Goal: Task Accomplishment & Management: Use online tool/utility

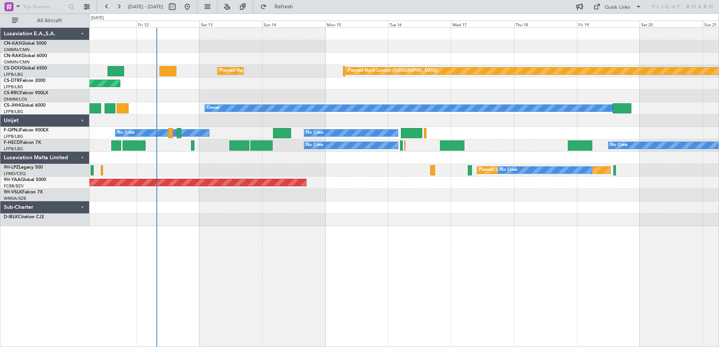
click at [282, 308] on div "Planned Maint London ([GEOGRAPHIC_DATA]) Planned Maint [GEOGRAPHIC_DATA] ([GEOG…" at bounding box center [403, 187] width 629 height 320
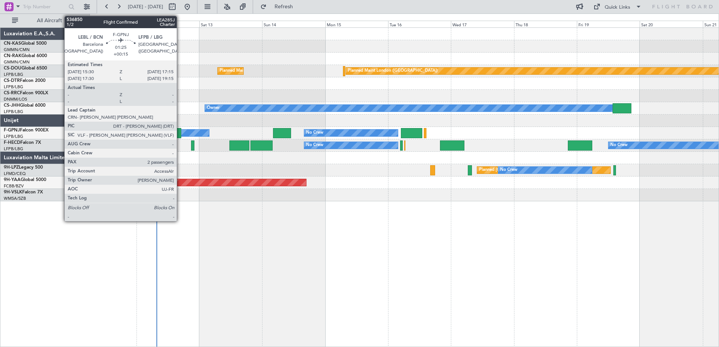
click at [180, 134] on div at bounding box center [179, 133] width 5 height 10
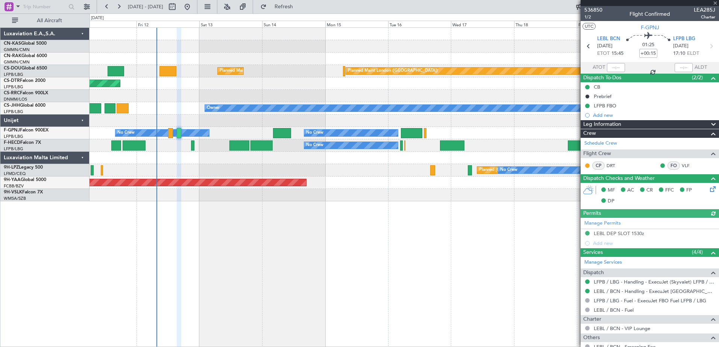
scroll to position [88, 0]
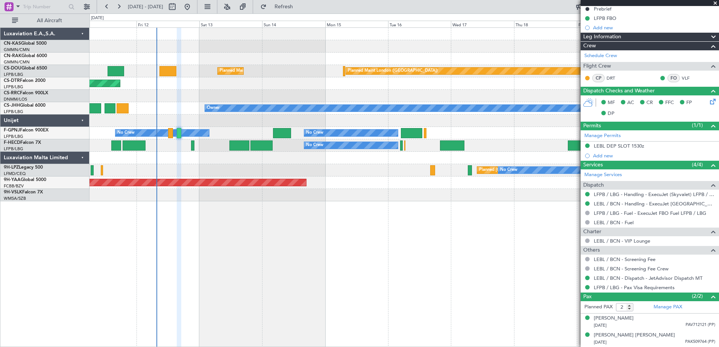
click at [715, 2] on span at bounding box center [715, 3] width 8 height 7
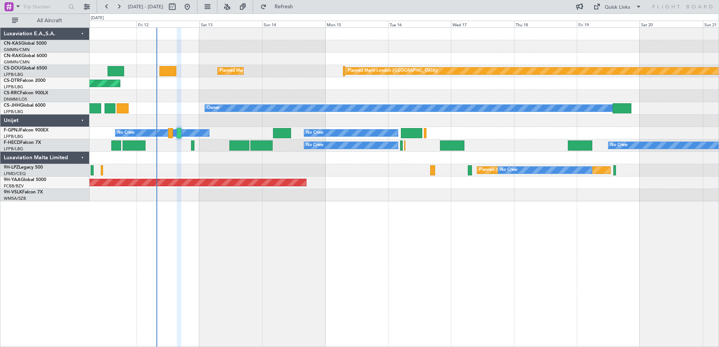
type input "0"
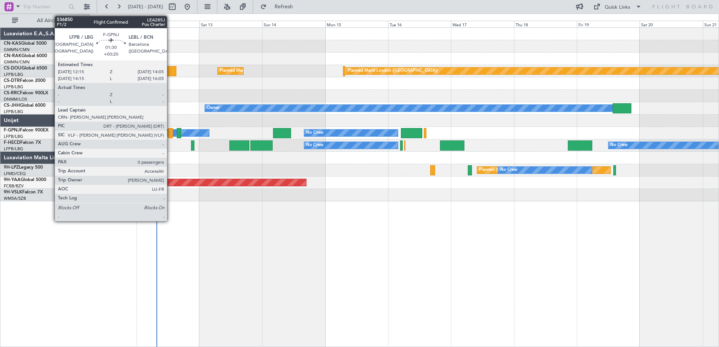
click at [170, 133] on div at bounding box center [170, 133] width 5 height 10
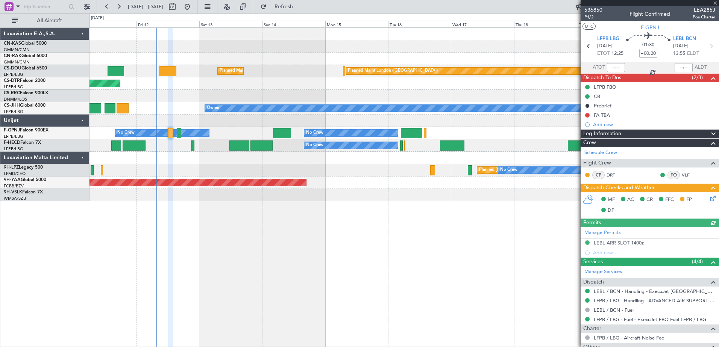
scroll to position [63, 0]
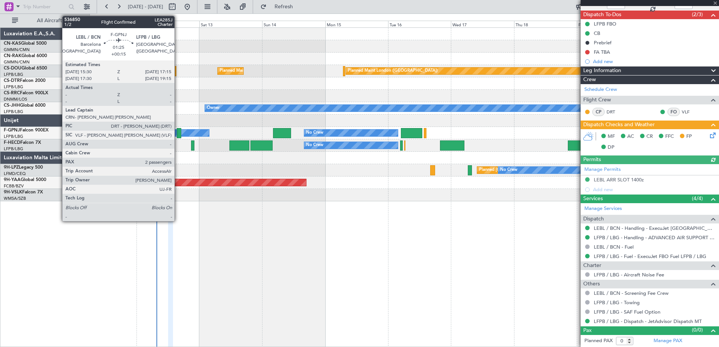
click at [178, 135] on div at bounding box center [179, 133] width 5 height 10
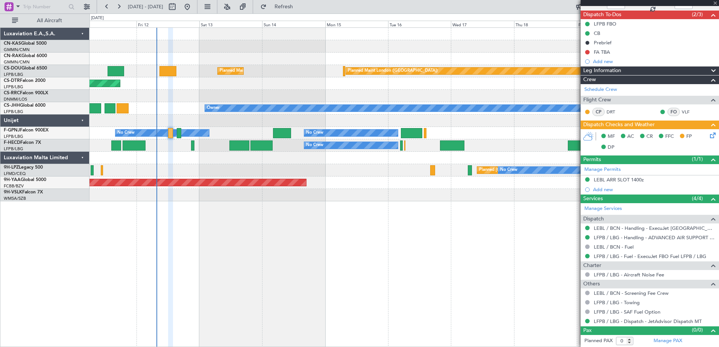
type input "+00:15"
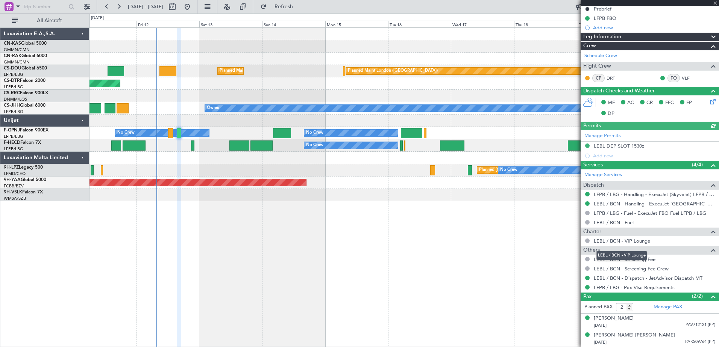
scroll to position [0, 0]
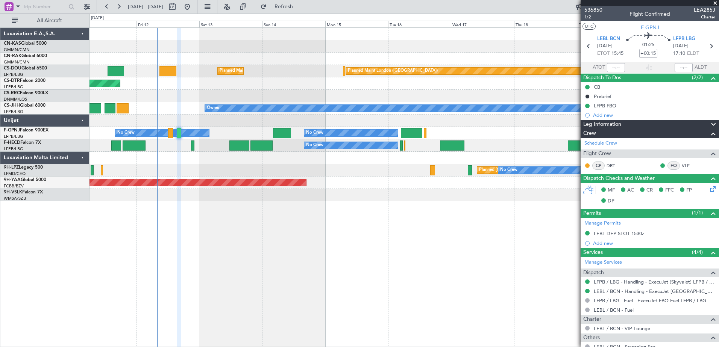
click at [716, 3] on span at bounding box center [715, 3] width 8 height 7
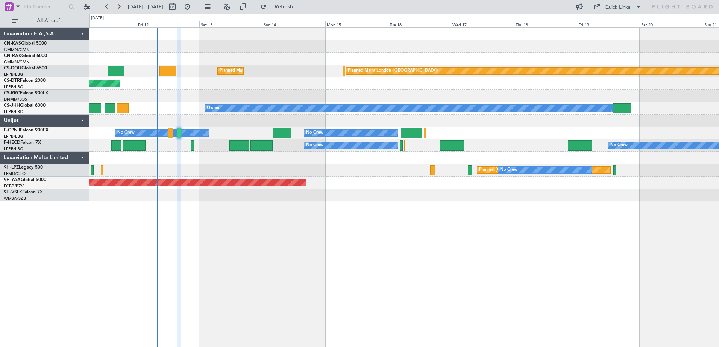
type input "0"
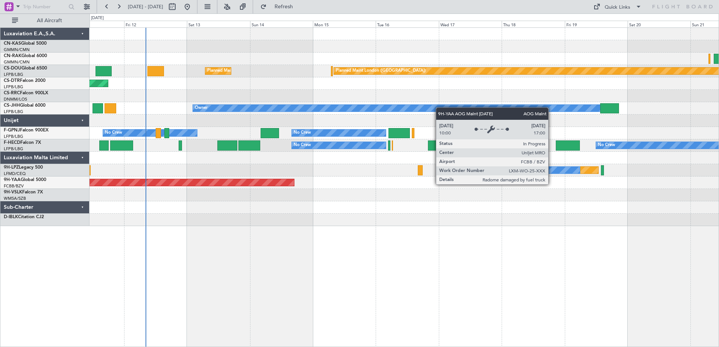
click at [323, 245] on div "Planned Maint London ([GEOGRAPHIC_DATA]) Planned Maint [GEOGRAPHIC_DATA] ([GEOG…" at bounding box center [403, 187] width 629 height 320
